Goal: Task Accomplishment & Management: Use online tool/utility

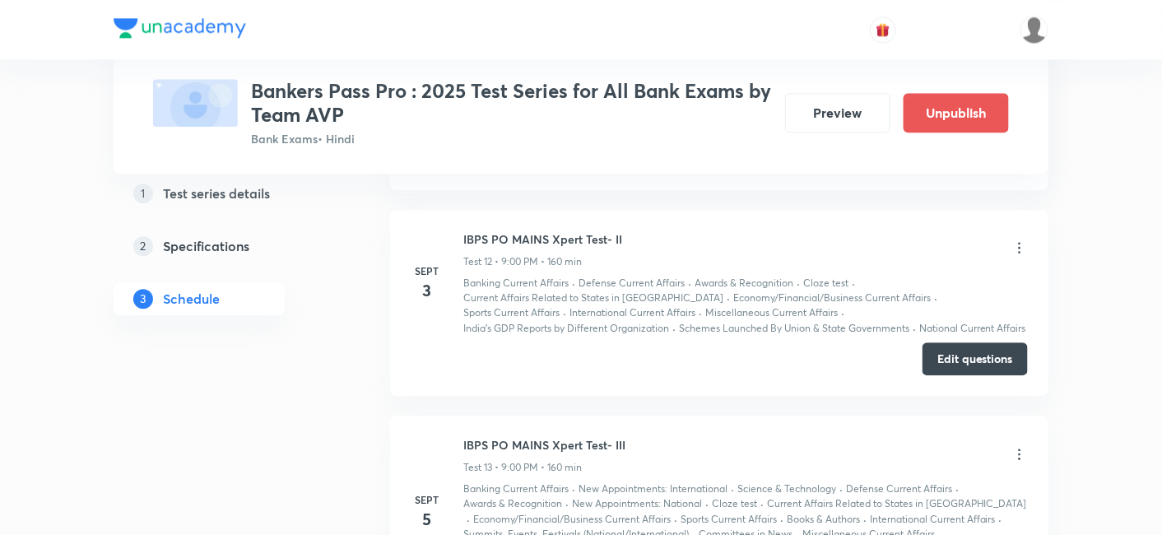
scroll to position [3290, 0]
click at [957, 341] on button "Edit questions" at bounding box center [974, 357] width 105 height 33
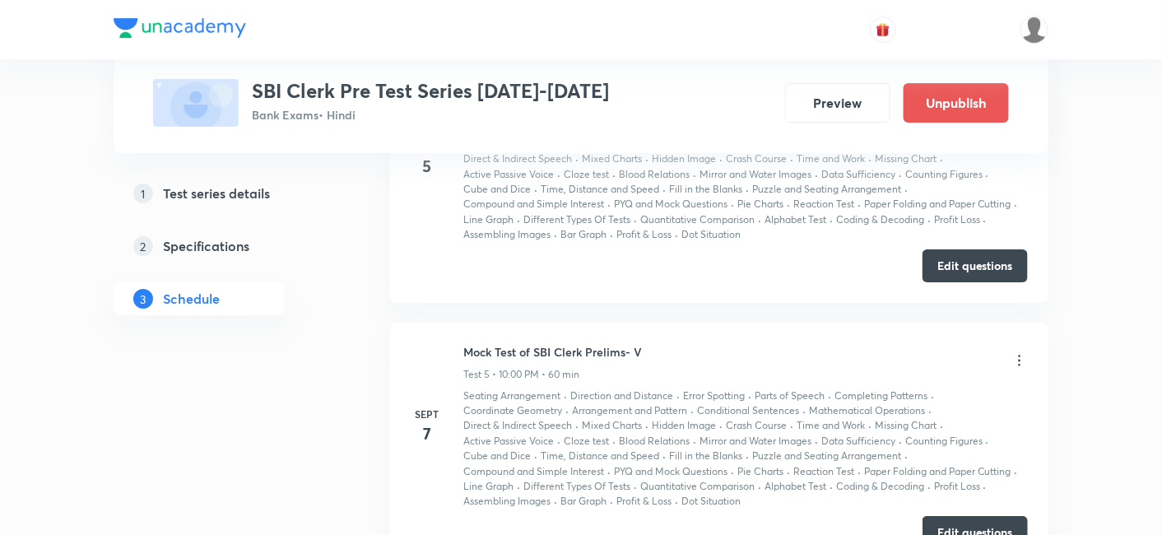
scroll to position [1391, 0]
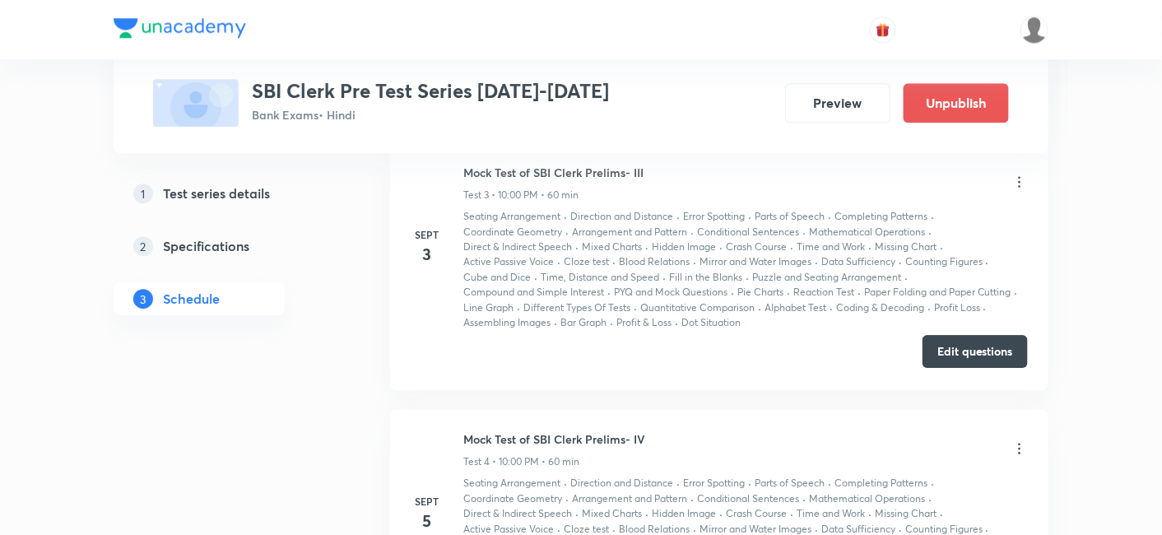
click at [958, 350] on button "Edit questions" at bounding box center [974, 351] width 105 height 33
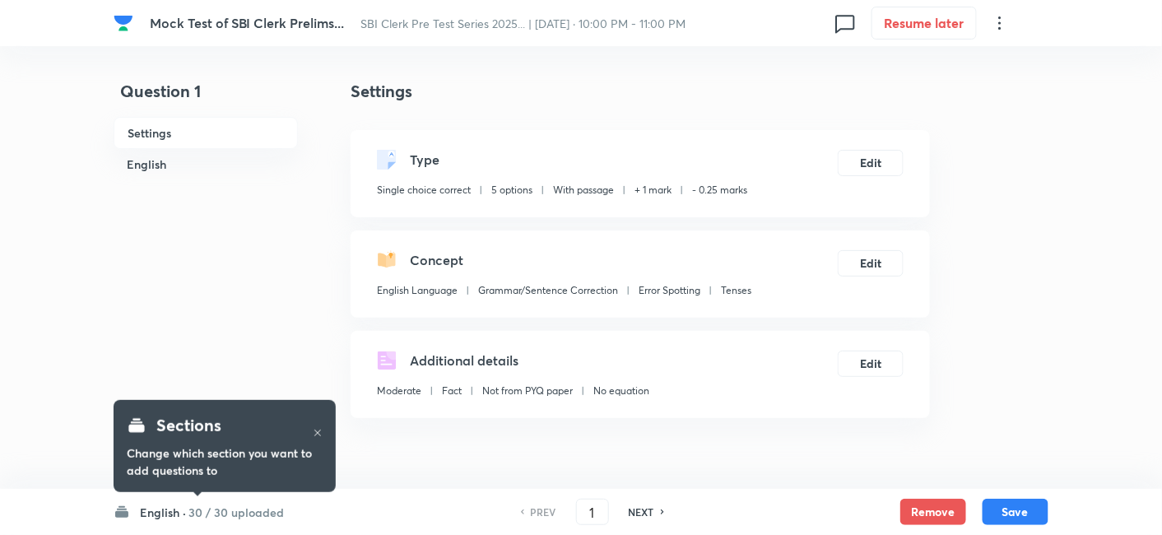
click at [220, 516] on h6 "30 / 30 uploaded" at bounding box center [235, 511] width 95 height 17
